Goal: Information Seeking & Learning: Learn about a topic

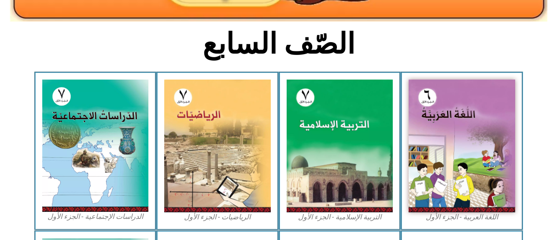
scroll to position [204, 0]
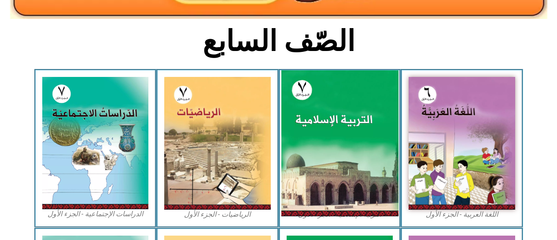
click at [314, 120] on img at bounding box center [339, 143] width 117 height 146
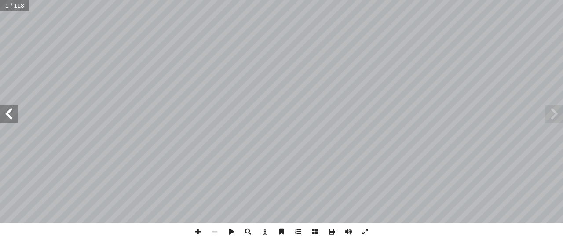
click at [11, 114] on span at bounding box center [9, 114] width 18 height 18
click at [10, 114] on span at bounding box center [9, 114] width 18 height 18
click at [8, 114] on span at bounding box center [9, 114] width 18 height 18
click at [13, 114] on span at bounding box center [9, 114] width 18 height 18
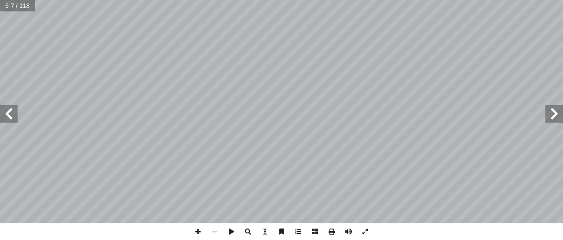
click at [10, 113] on span at bounding box center [9, 114] width 18 height 18
click at [11, 113] on span at bounding box center [9, 114] width 18 height 18
click at [5, 115] on span at bounding box center [9, 114] width 18 height 18
click at [6, 114] on span at bounding box center [9, 114] width 18 height 18
click at [6, 116] on span at bounding box center [9, 114] width 18 height 18
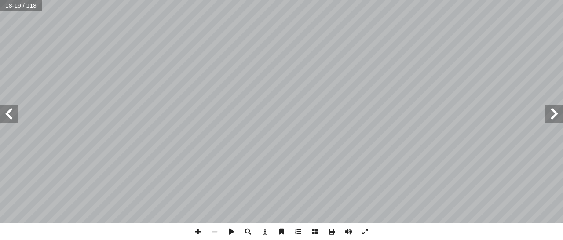
click at [2, 117] on span at bounding box center [9, 114] width 18 height 18
click at [7, 114] on span at bounding box center [9, 114] width 18 height 18
click at [8, 119] on span at bounding box center [9, 114] width 18 height 18
click at [6, 121] on span at bounding box center [9, 114] width 18 height 18
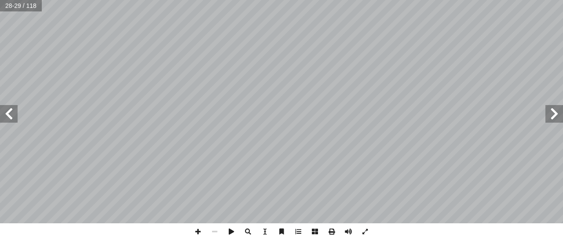
click at [4, 121] on span at bounding box center [9, 114] width 18 height 18
click at [554, 114] on span at bounding box center [555, 114] width 18 height 18
click at [559, 111] on span at bounding box center [555, 114] width 18 height 18
click at [558, 107] on span at bounding box center [555, 114] width 18 height 18
click at [554, 107] on span at bounding box center [555, 114] width 18 height 18
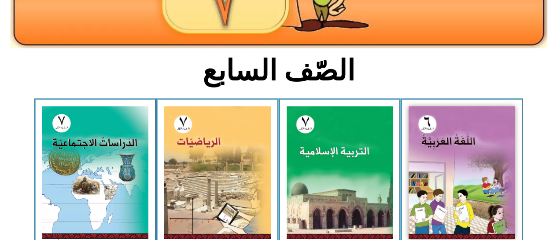
scroll to position [171, 0]
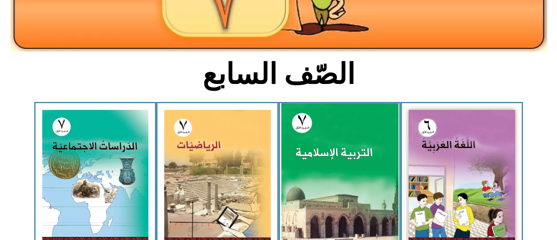
click at [331, 135] on img at bounding box center [339, 176] width 117 height 146
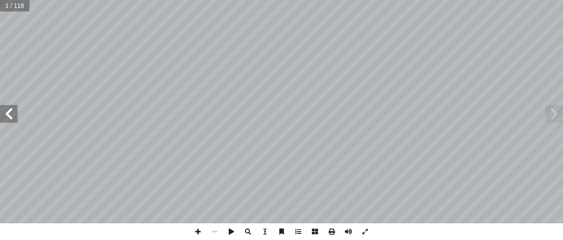
click at [8, 111] on span at bounding box center [9, 114] width 18 height 18
click at [9, 117] on span at bounding box center [9, 114] width 18 height 18
click at [7, 114] on span at bounding box center [9, 114] width 18 height 18
click at [3, 115] on span at bounding box center [9, 114] width 18 height 18
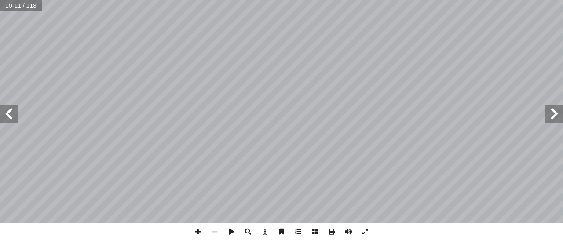
click at [7, 117] on span at bounding box center [9, 114] width 18 height 18
click at [6, 117] on span at bounding box center [9, 114] width 18 height 18
click at [9, 118] on span at bounding box center [9, 114] width 18 height 18
click at [6, 118] on span at bounding box center [9, 114] width 18 height 18
click at [554, 112] on span at bounding box center [555, 114] width 18 height 18
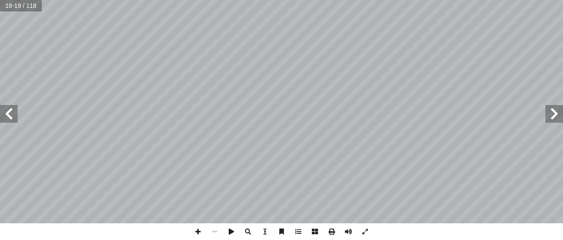
click at [556, 113] on span at bounding box center [555, 114] width 18 height 18
click at [560, 116] on span at bounding box center [555, 114] width 18 height 18
click at [13, 113] on span at bounding box center [9, 114] width 18 height 18
